Goal: Task Accomplishment & Management: Manage account settings

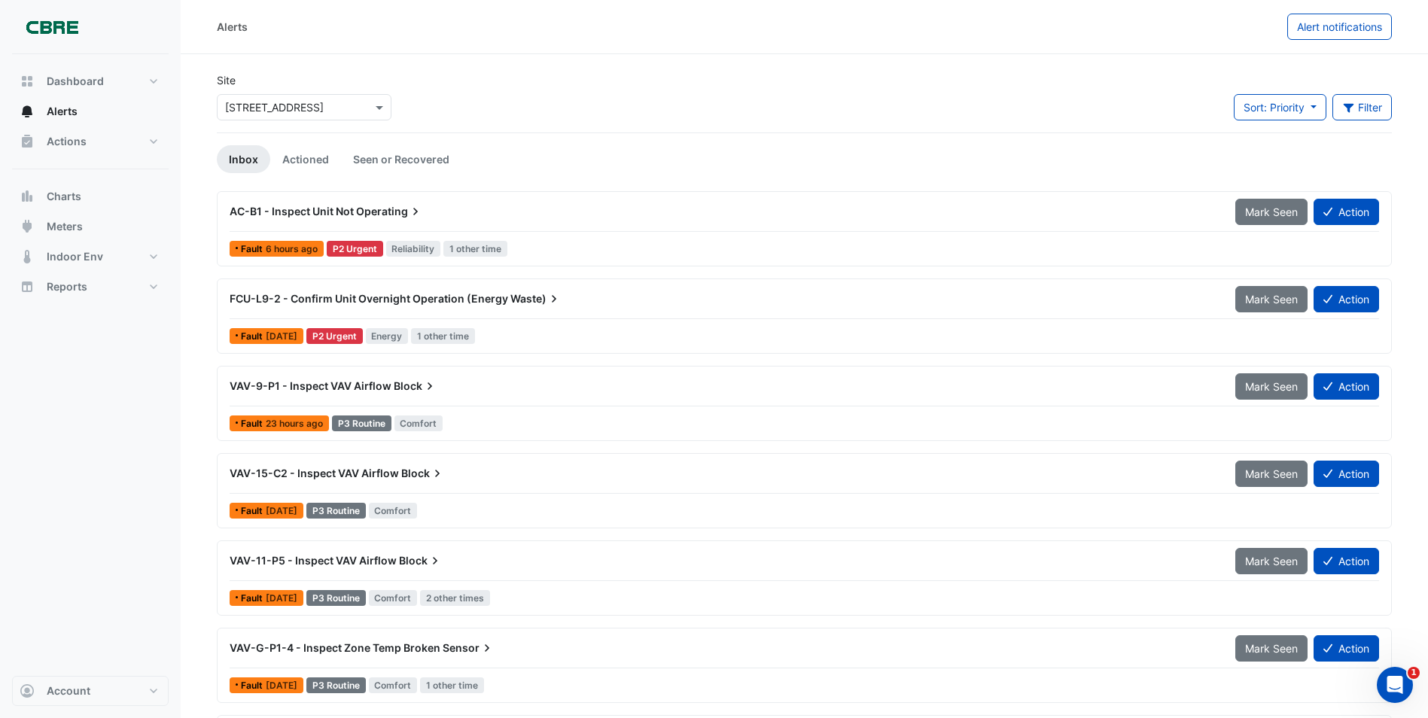
click at [400, 297] on span "FCU-L9-2 - Confirm Unit Overnight Operation (Energy" at bounding box center [369, 298] width 278 height 13
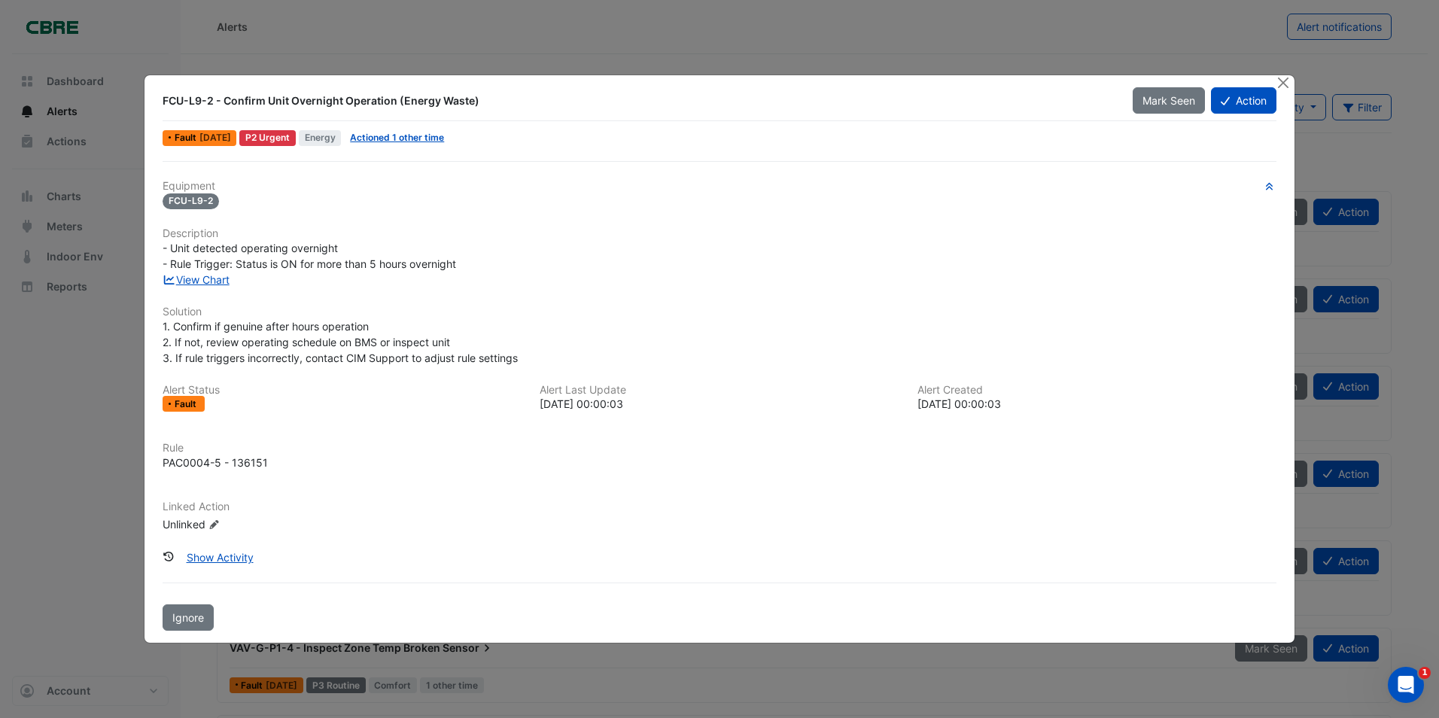
click at [671, 324] on div "1. Confirm if genuine after hours operation 2. If not, review operating schedul…" at bounding box center [720, 341] width 1114 height 47
click at [1285, 82] on button "Close" at bounding box center [1284, 83] width 16 height 16
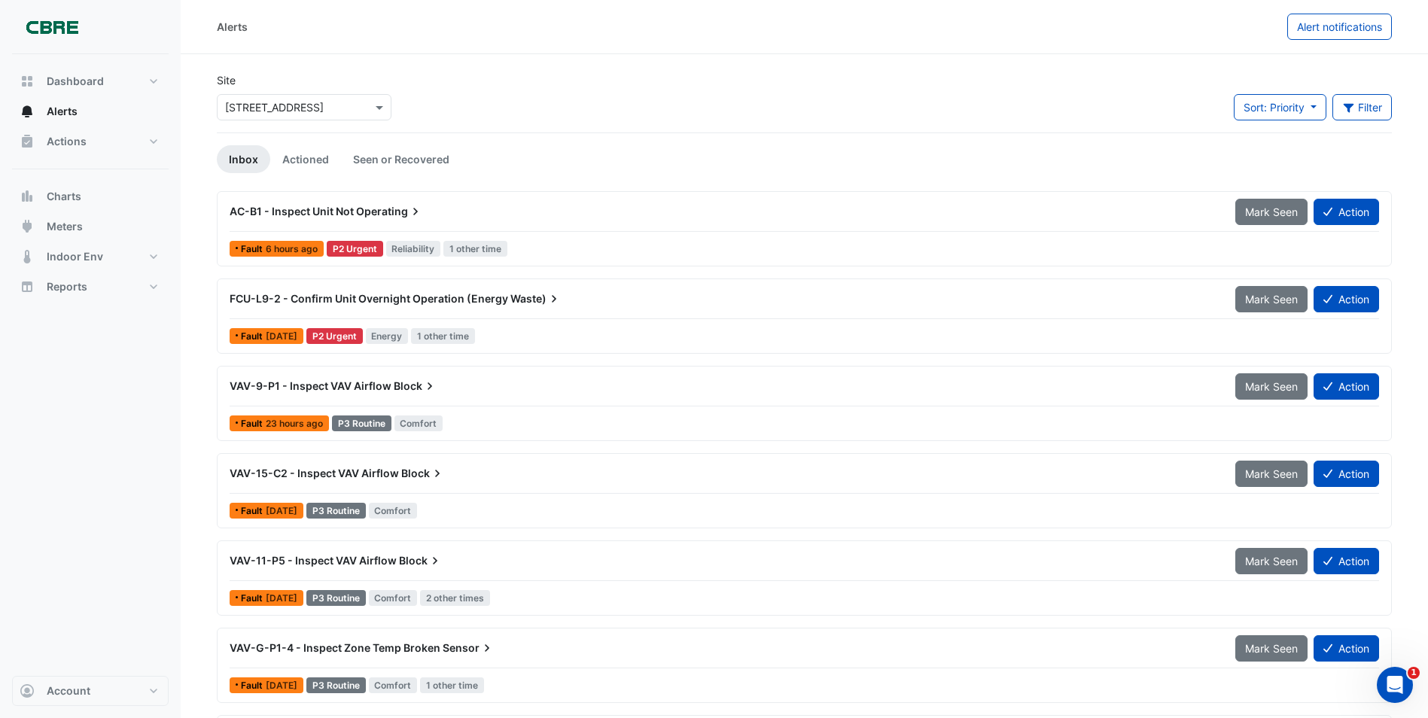
click at [300, 213] on span "AC-B1 - Inspect Unit Not" at bounding box center [292, 211] width 124 height 13
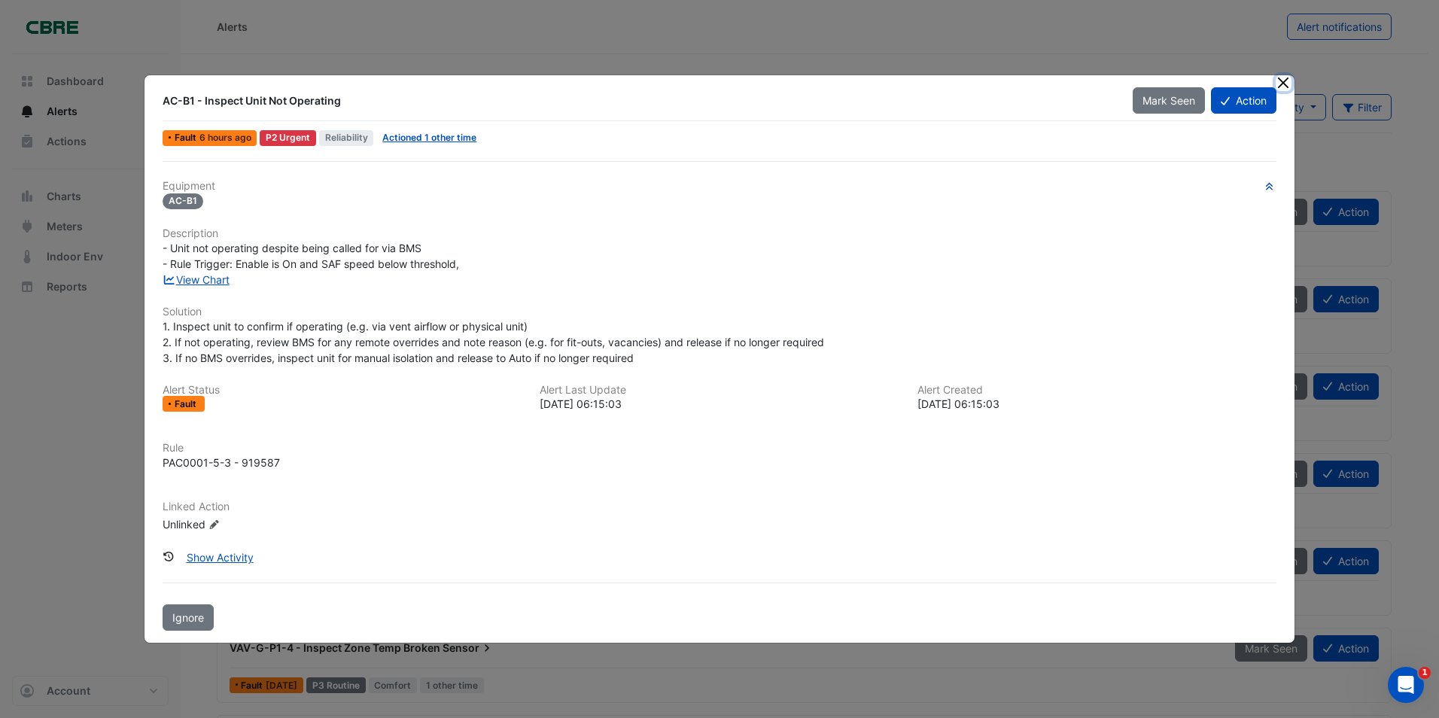
click at [1280, 84] on button "Close" at bounding box center [1284, 83] width 16 height 16
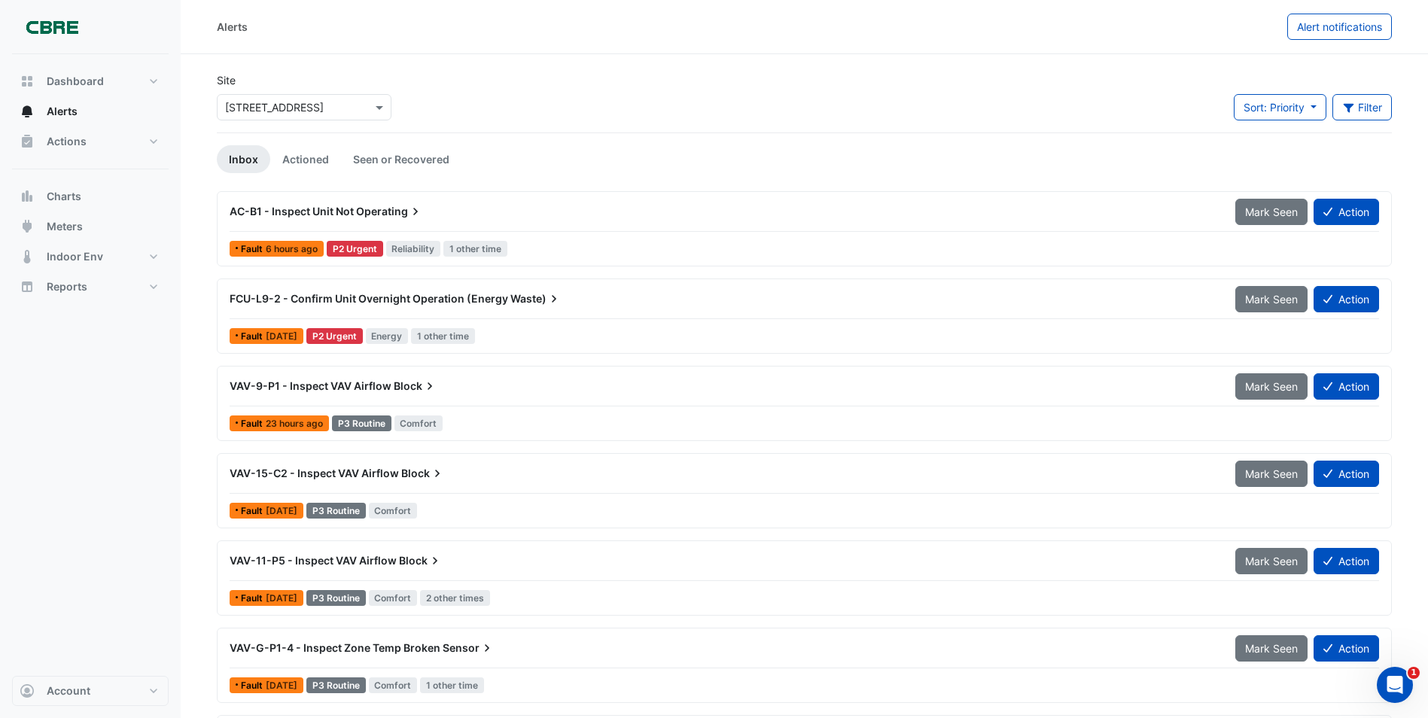
click at [307, 211] on span "AC-B1 - Inspect Unit Not" at bounding box center [292, 211] width 124 height 13
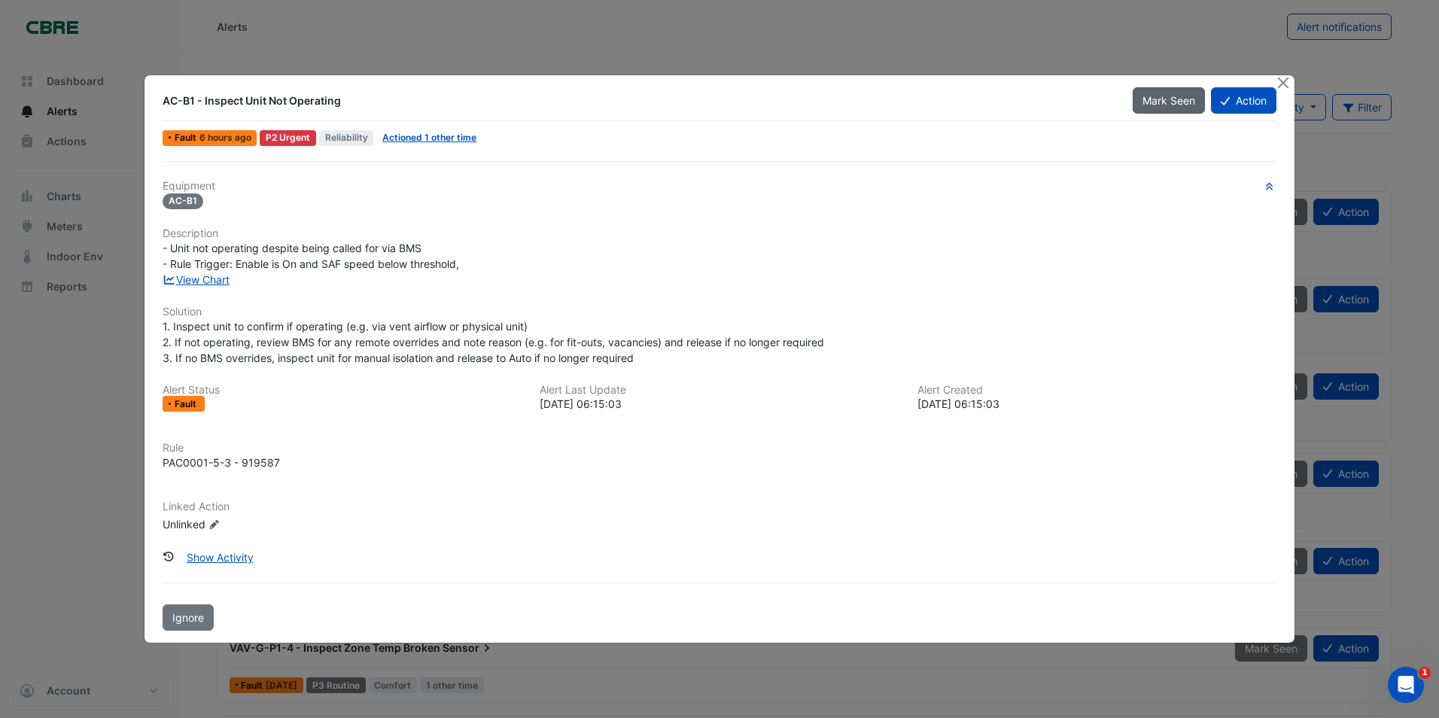
click at [1170, 98] on span "Mark Seen" at bounding box center [1168, 100] width 53 height 13
click at [1170, 98] on div "Mark Seen" at bounding box center [1172, 100] width 78 height 26
click at [1285, 83] on button "Close" at bounding box center [1284, 83] width 16 height 16
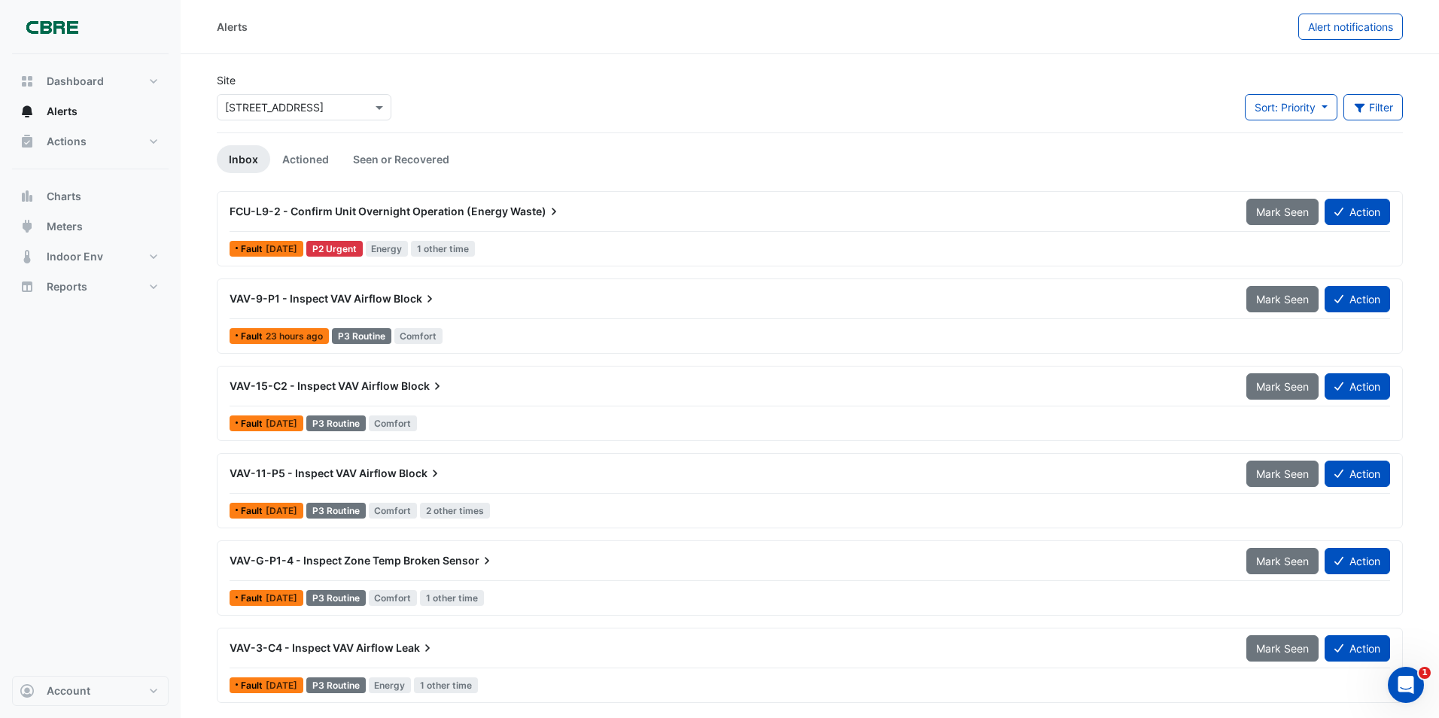
click at [317, 208] on span "FCU-L9-2 - Confirm Unit Overnight Operation (Energy" at bounding box center [369, 211] width 278 height 13
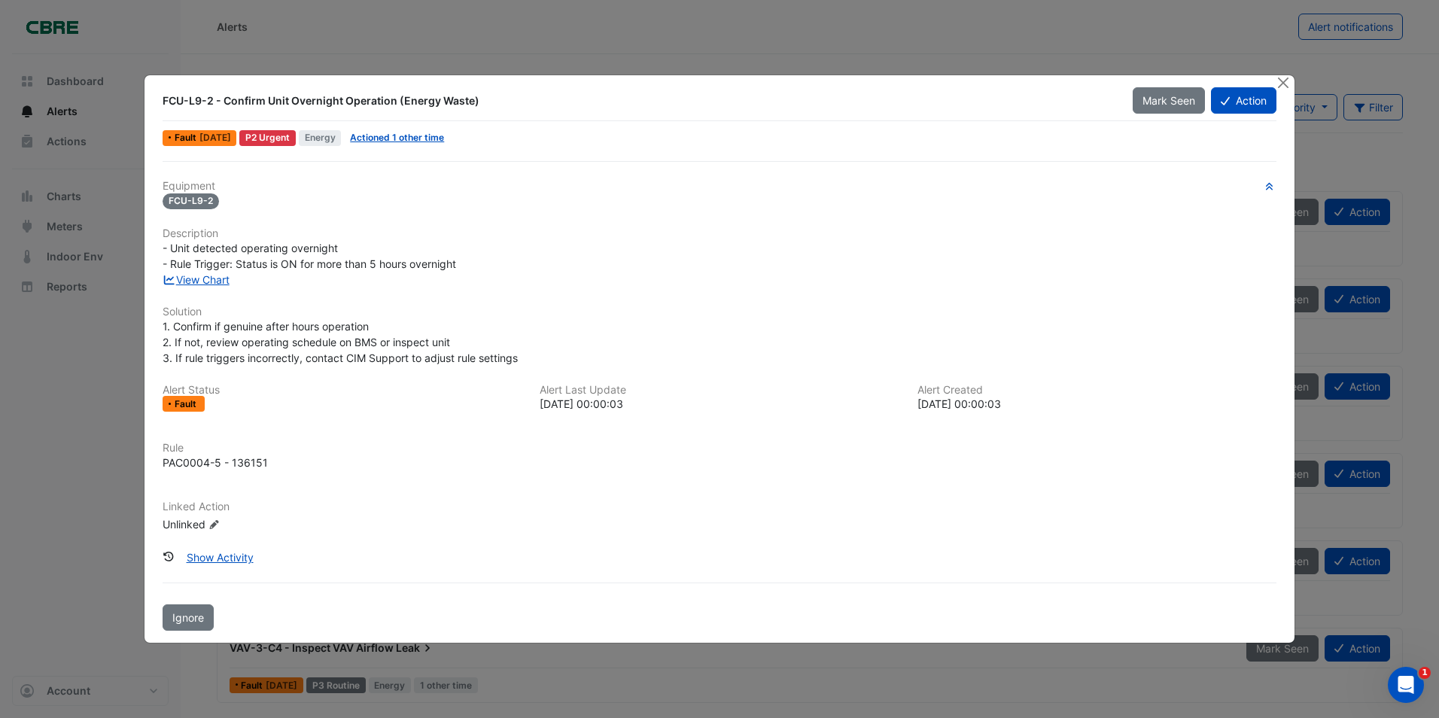
click at [1164, 103] on span "Mark Seen" at bounding box center [1168, 100] width 53 height 13
click at [1282, 87] on button "Close" at bounding box center [1284, 83] width 16 height 16
